Goal: Use online tool/utility: Use online tool/utility

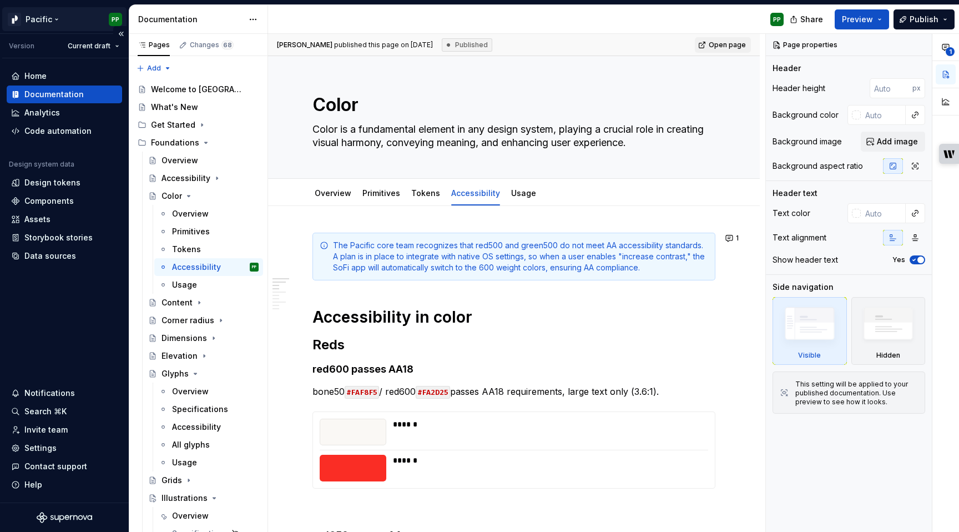
click at [45, 19] on html "Pacific PP Version Current draft Home Documentation Analytics Code automation D…" at bounding box center [479, 266] width 959 height 532
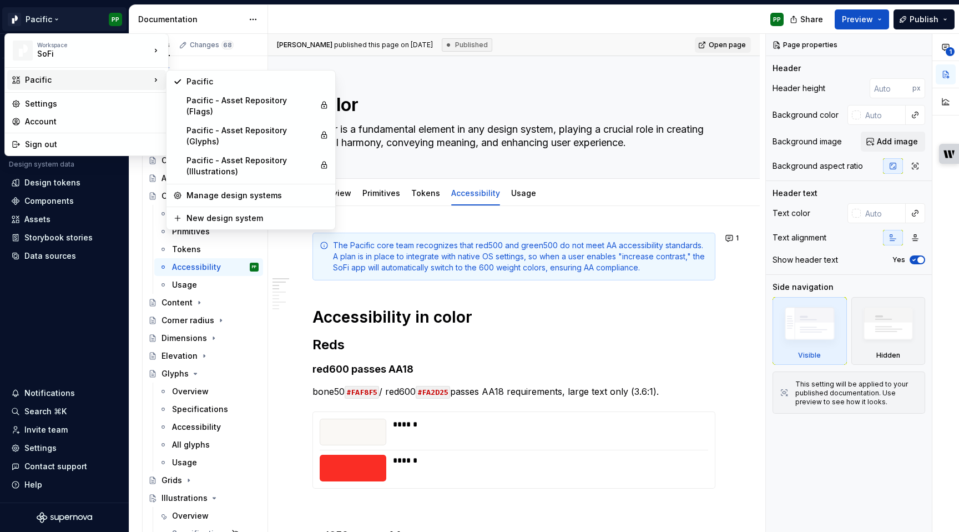
type textarea "*"
click at [215, 155] on div "Pacific - Asset Repository (Illustrations)" at bounding box center [250, 166] width 129 height 22
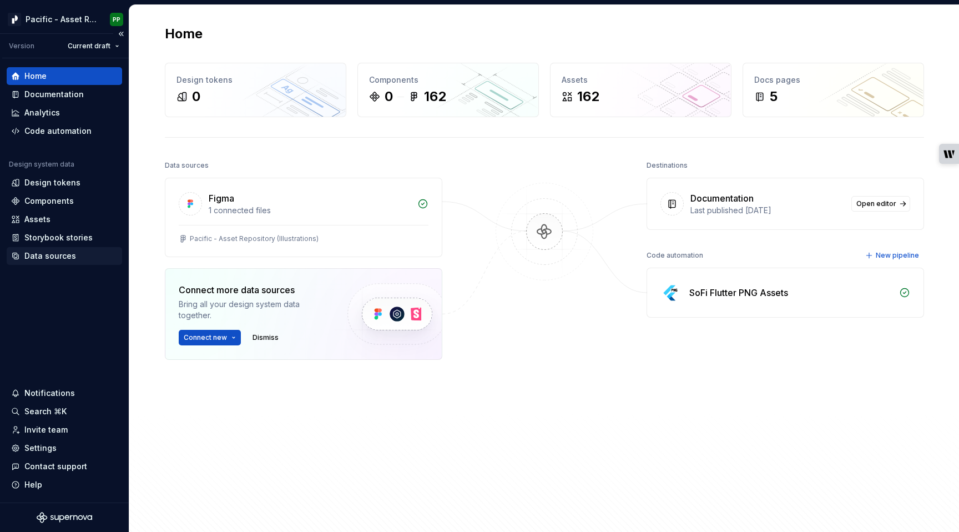
click at [47, 259] on div "Data sources" at bounding box center [50, 255] width 52 height 11
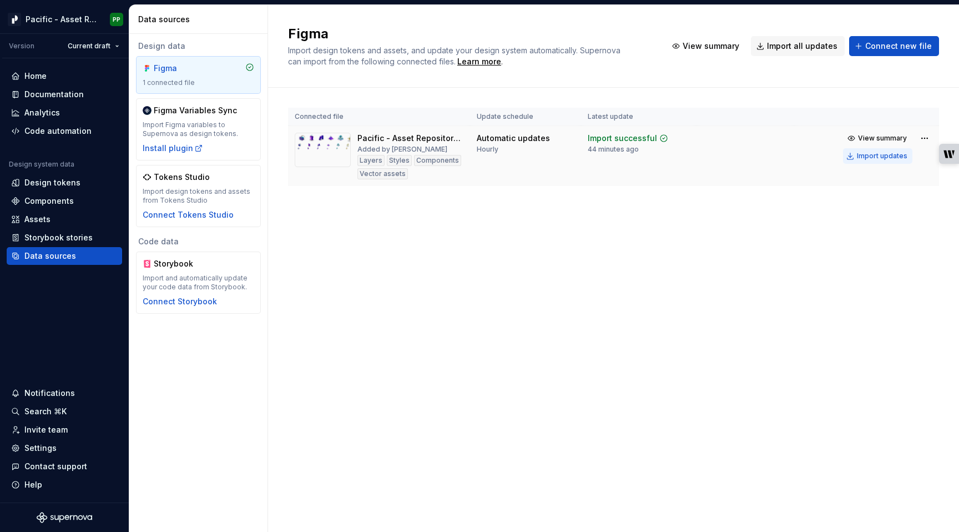
click at [887, 156] on div "Import updates" at bounding box center [882, 155] width 50 height 9
click at [50, 219] on div "Assets" at bounding box center [64, 219] width 107 height 11
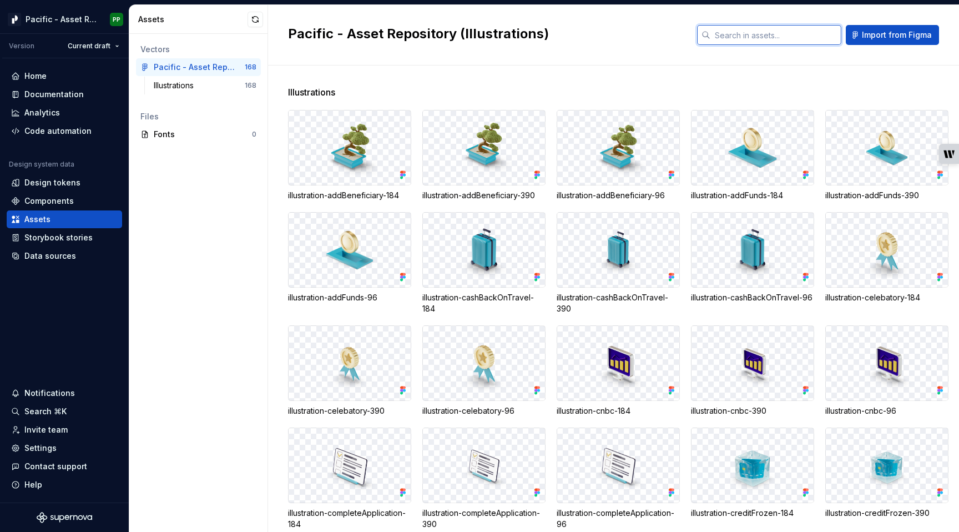
click at [760, 33] on input "text" at bounding box center [775, 35] width 131 height 20
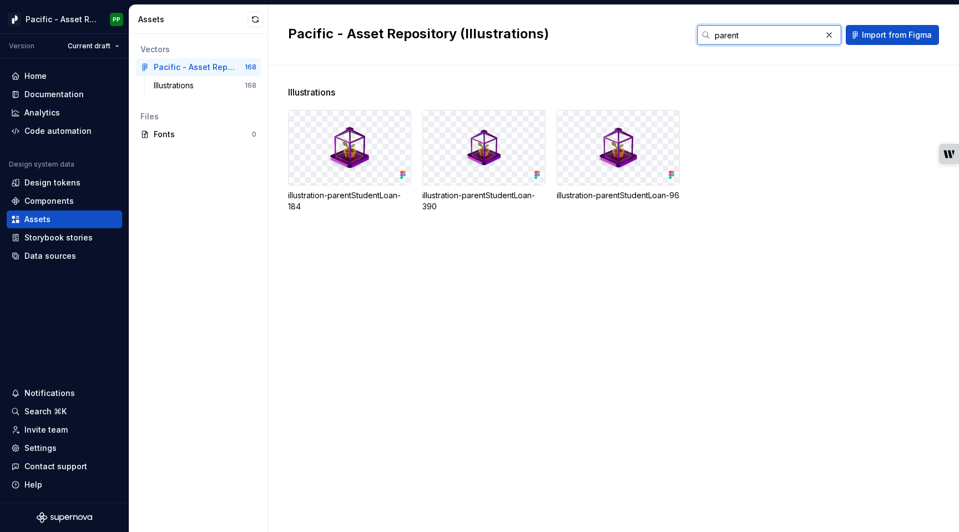
click at [779, 31] on input "parent" at bounding box center [765, 35] width 111 height 20
type input "parent"
click at [809, 34] on input "parent" at bounding box center [765, 35] width 111 height 20
click at [833, 33] on button "button" at bounding box center [829, 35] width 16 height 16
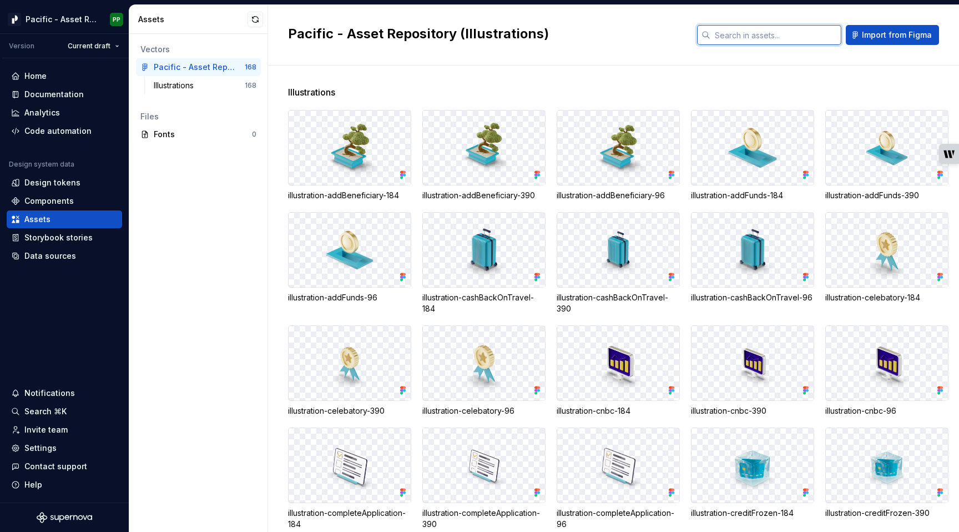
click at [807, 34] on input "text" at bounding box center [775, 35] width 131 height 20
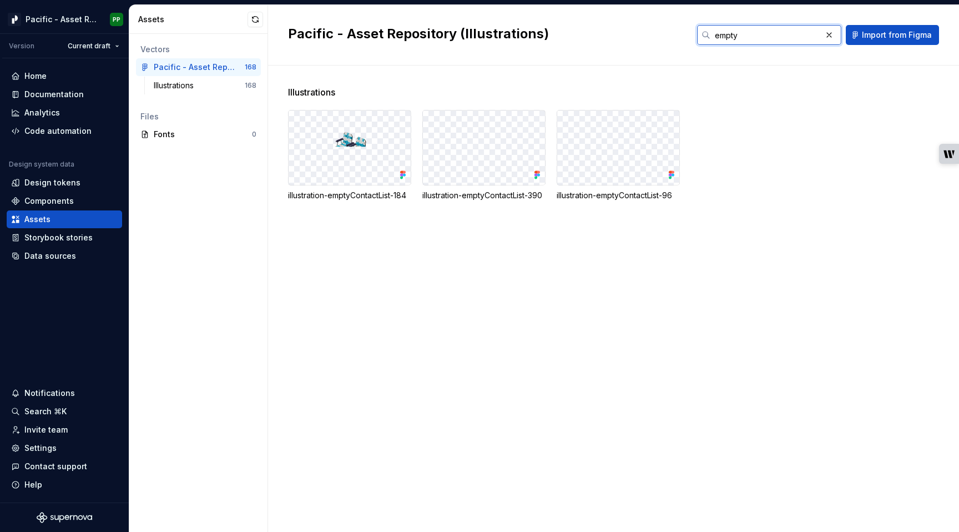
type input "empty"
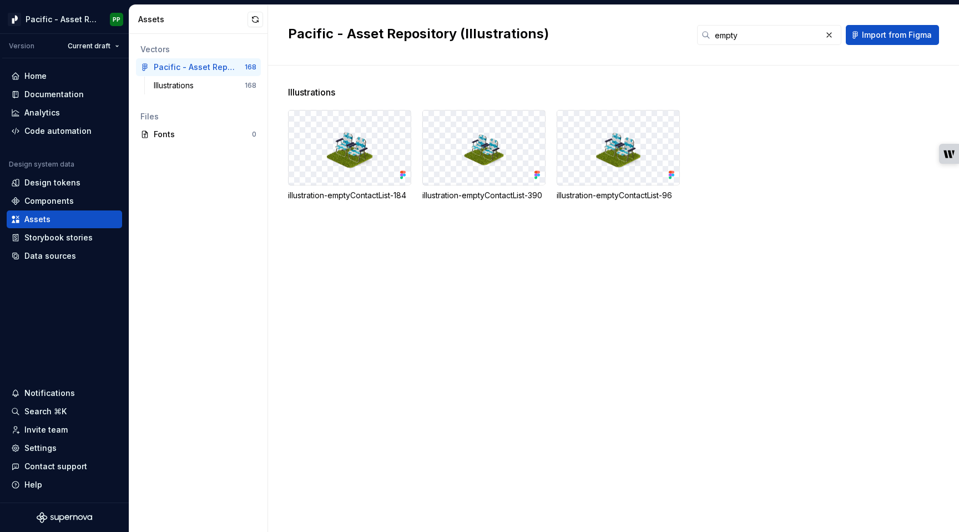
click at [406, 363] on div "Illustrations illustration-emptyContactList-184 illustration-emptyContactList-3…" at bounding box center [623, 298] width 671 height 466
click at [831, 37] on button "button" at bounding box center [829, 35] width 16 height 16
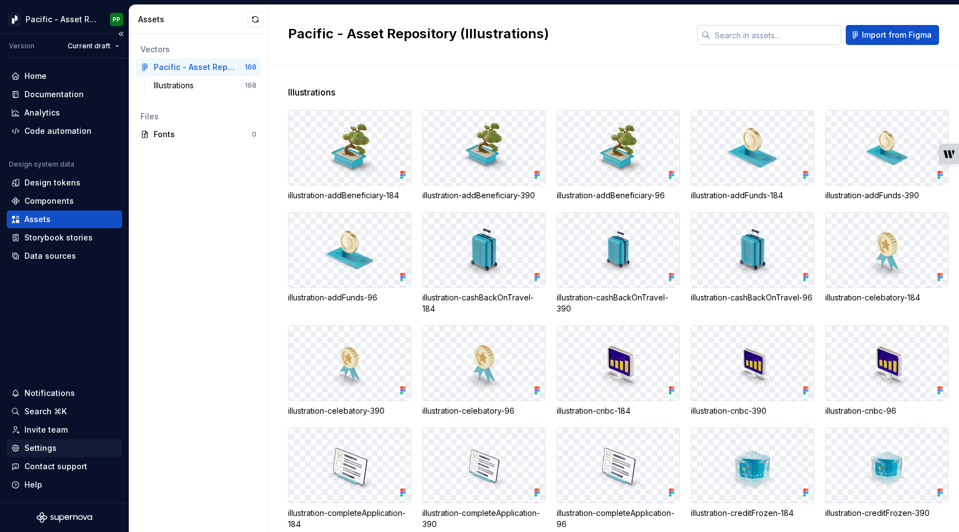
click at [41, 444] on div "Settings" at bounding box center [40, 447] width 32 height 11
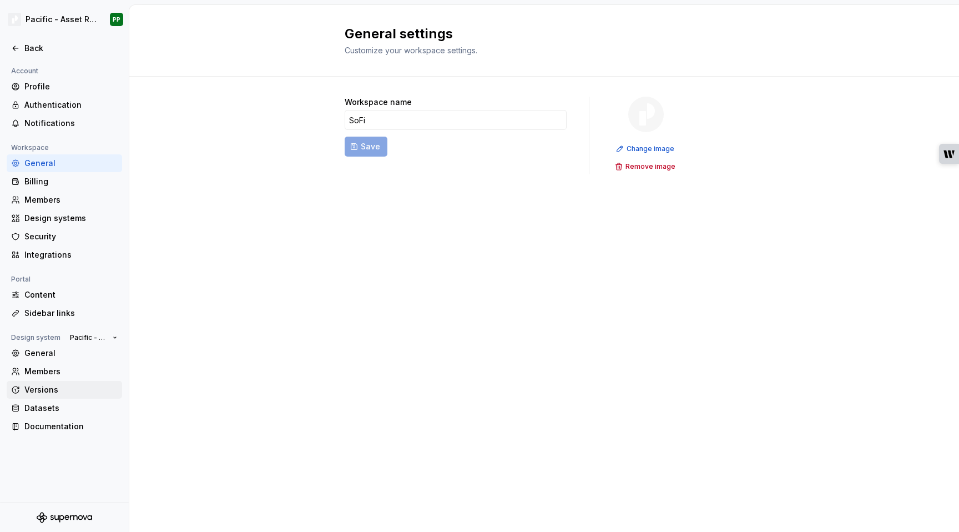
click at [55, 390] on div "Versions" at bounding box center [70, 389] width 93 height 11
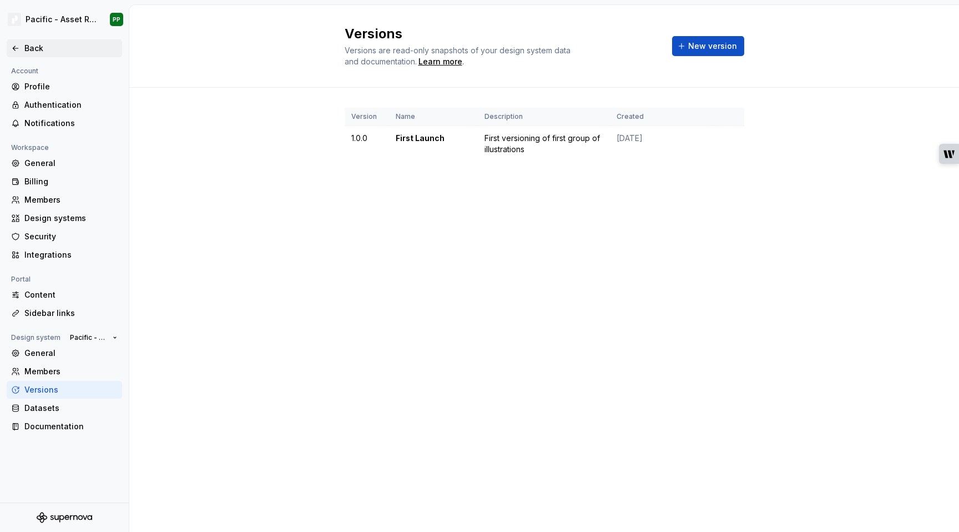
click at [20, 43] on div "Back" at bounding box center [64, 48] width 107 height 11
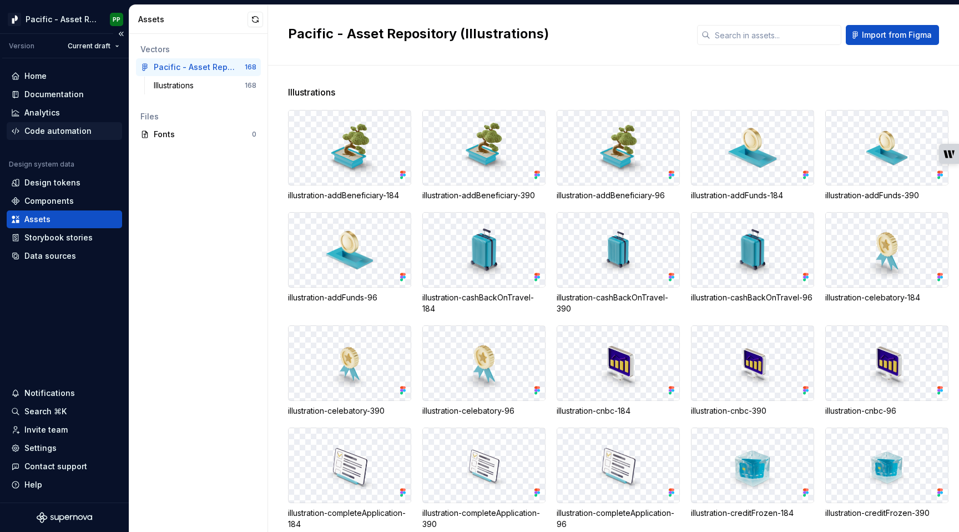
click at [72, 133] on div "Code automation" at bounding box center [57, 130] width 67 height 11
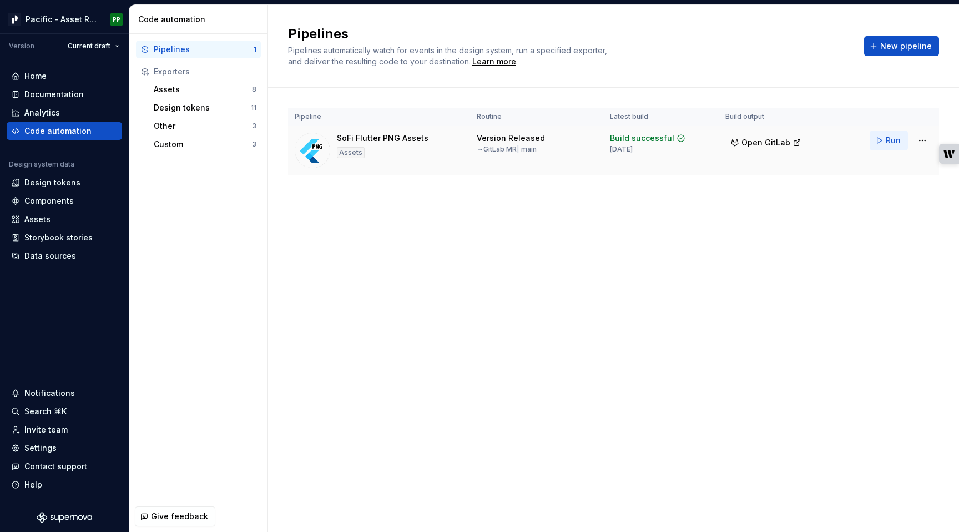
click at [889, 139] on span "Run" at bounding box center [892, 140] width 15 height 11
click at [54, 77] on div "Home" at bounding box center [64, 75] width 107 height 11
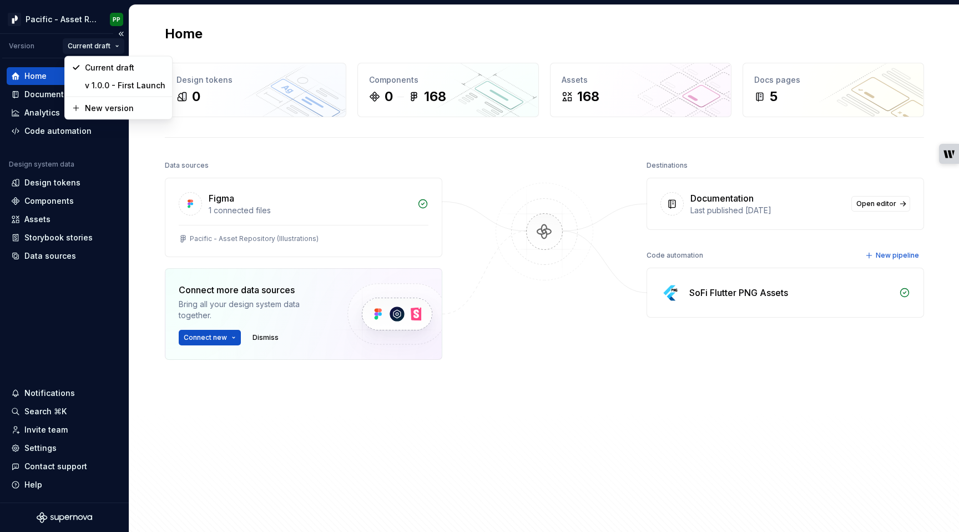
click at [119, 45] on html "Pacific - Asset Repository (Illustrations) PP Version Current draft Home Docume…" at bounding box center [479, 266] width 959 height 532
click at [58, 19] on html "Pacific - Asset Repository (Illustrations) PP Version Current draft Home Docume…" at bounding box center [479, 266] width 959 height 532
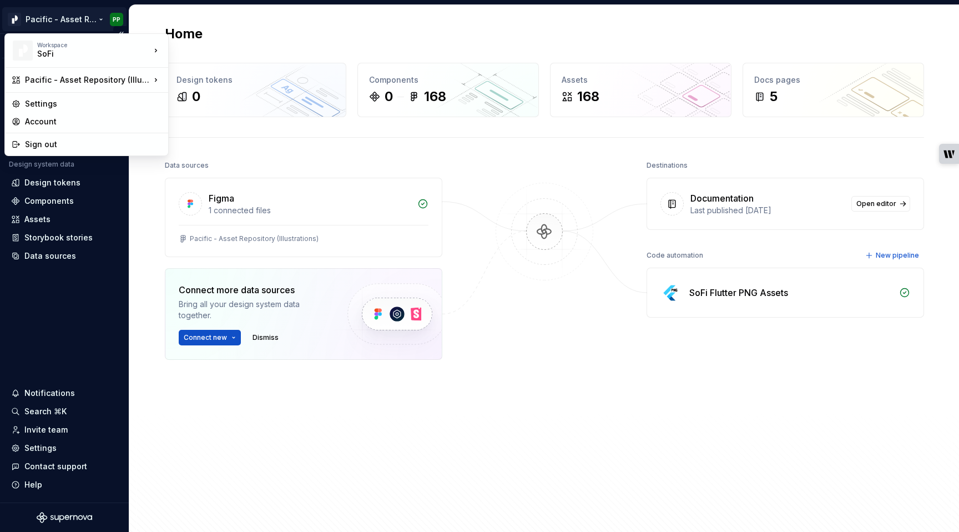
click at [71, 21] on html "Pacific - Asset Repository (Illustrations) PP Version Current draft Home Docume…" at bounding box center [479, 266] width 959 height 532
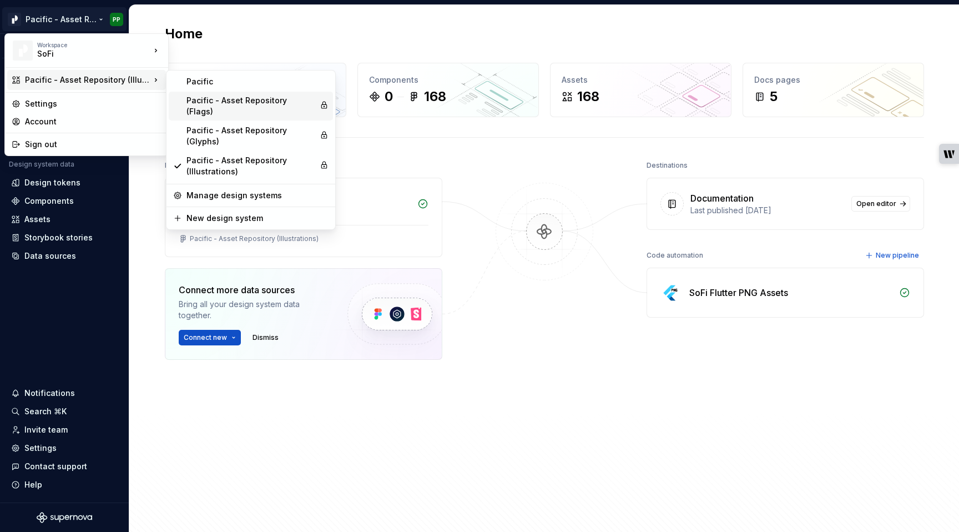
click at [201, 103] on div "Pacific - Asset Repository (Flags)" at bounding box center [250, 106] width 129 height 22
